Goal: Check status

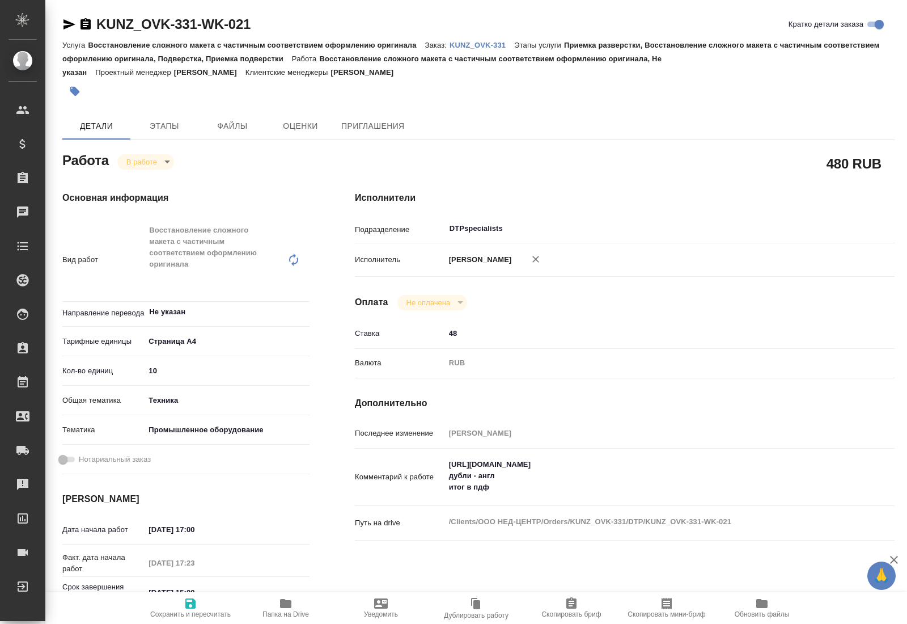
click at [286, 608] on icon "button" at bounding box center [286, 604] width 14 height 14
click at [166, 159] on body "🙏 .cls-1 fill:#fff; AWATERA Kucherenko Oksana Клиенты Спецификации Заказы 0 Чат…" at bounding box center [453, 312] width 907 height 624
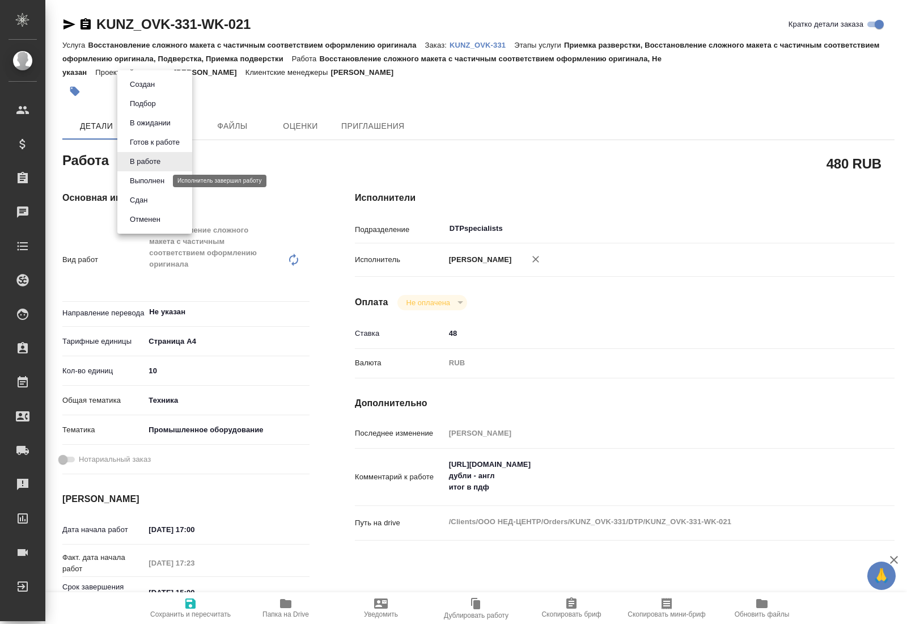
click at [154, 179] on button "Выполнен" at bounding box center [146, 181] width 41 height 12
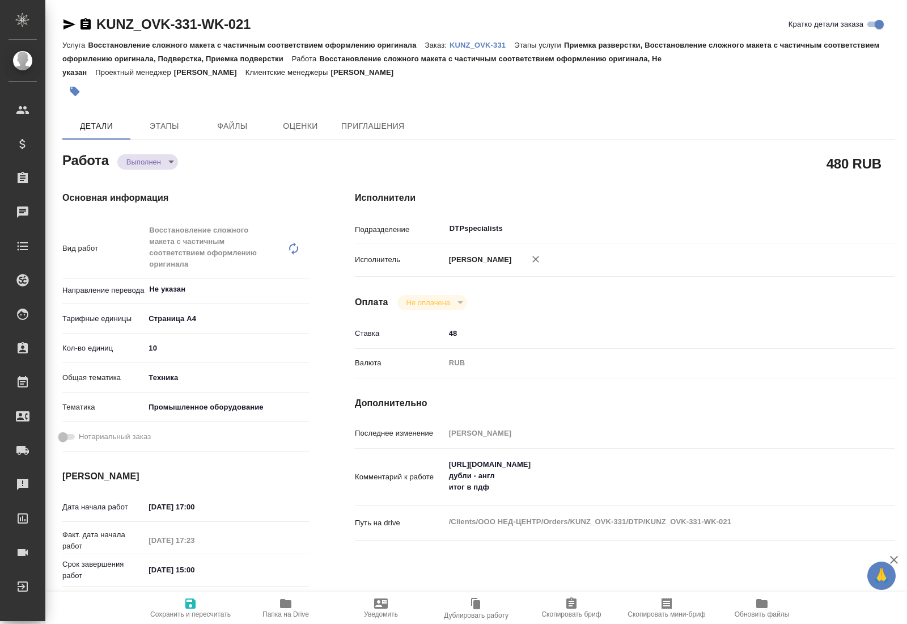
type textarea "x"
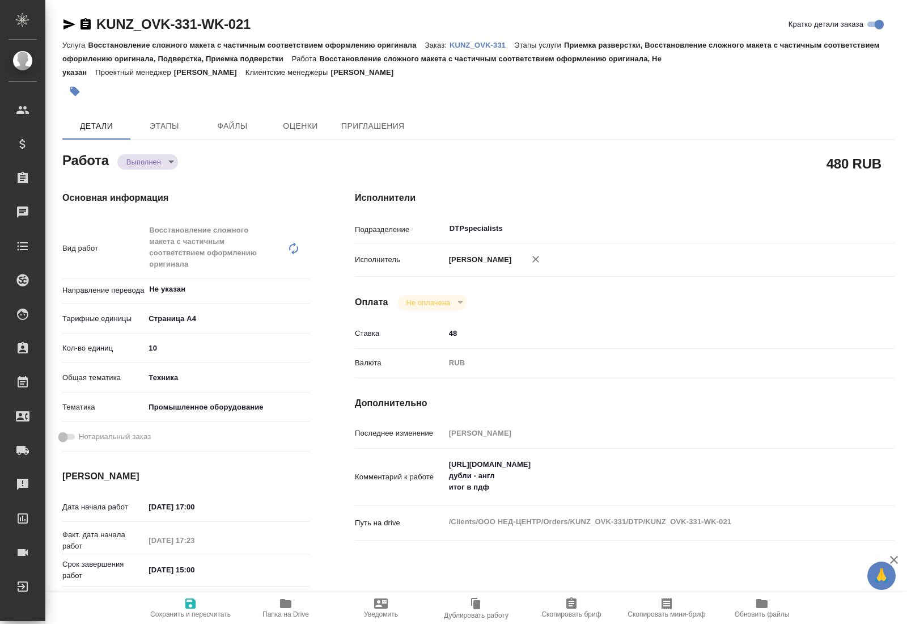
click at [62, 24] on div "KUNZ_OVK-331-WK-021 Кратко детали заказа Услуга Восстановление сложного макета …" at bounding box center [478, 513] width 845 height 1026
type textarea "x"
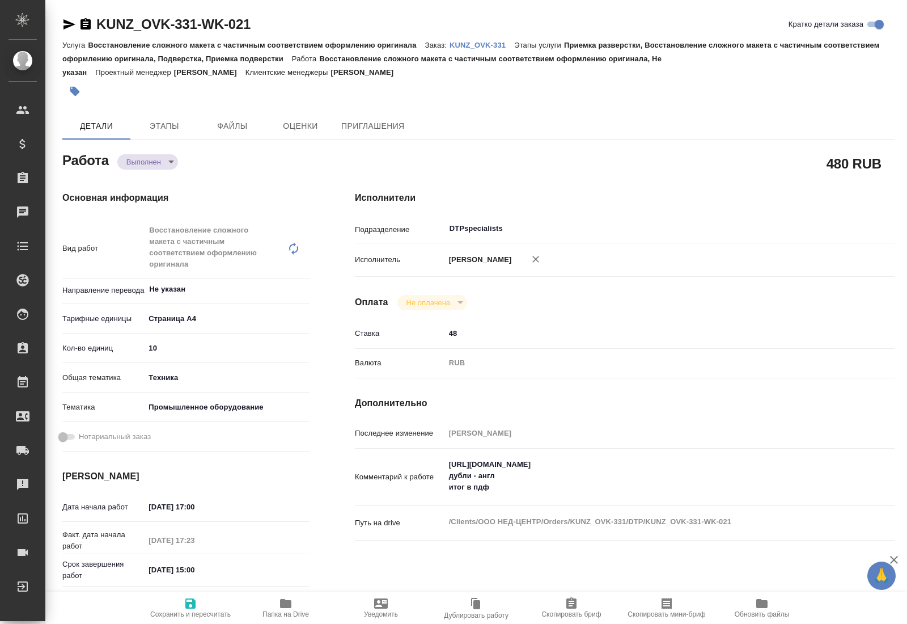
type textarea "x"
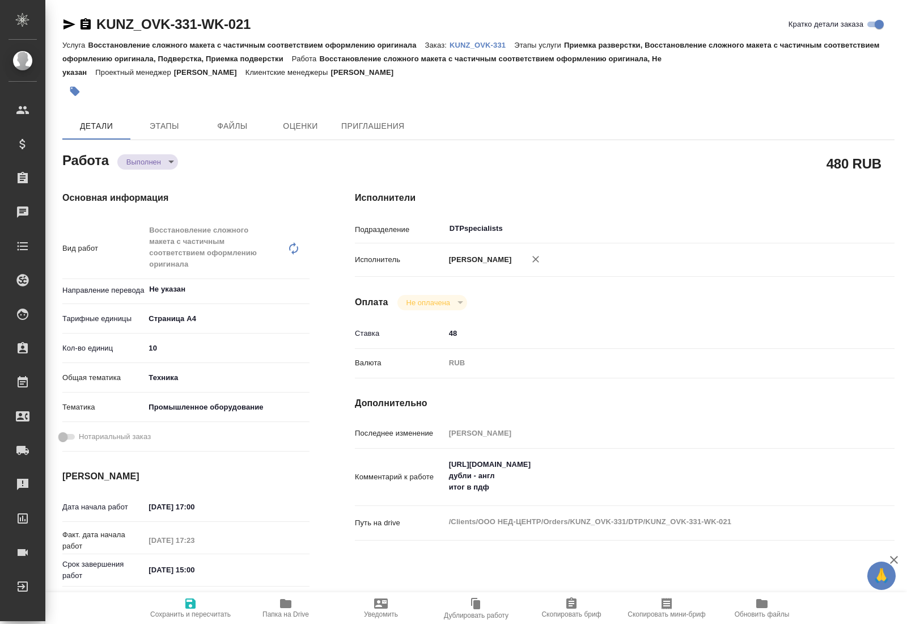
type textarea "x"
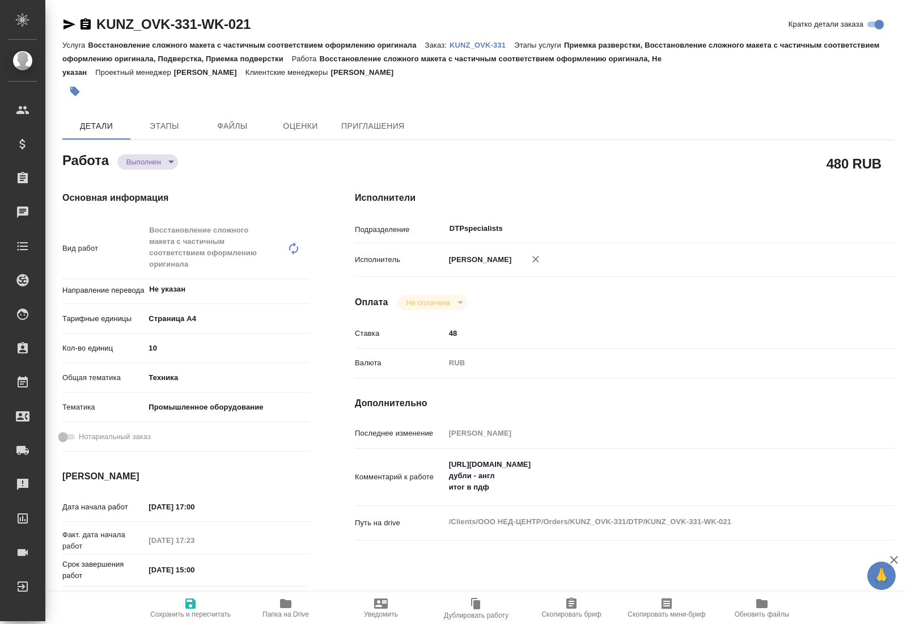
type textarea "x"
click at [64, 28] on icon "button" at bounding box center [69, 25] width 14 height 14
